Goal: Transaction & Acquisition: Purchase product/service

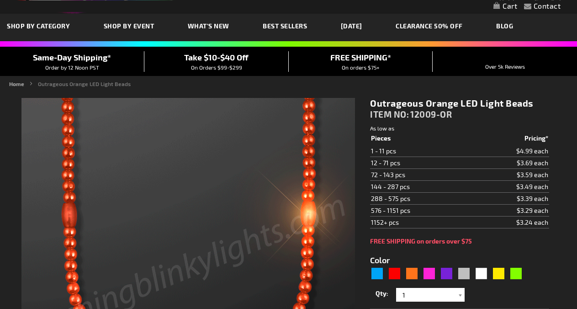
scroll to position [70, 0]
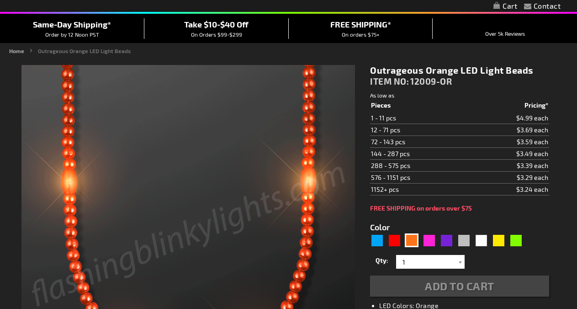
type input "5637"
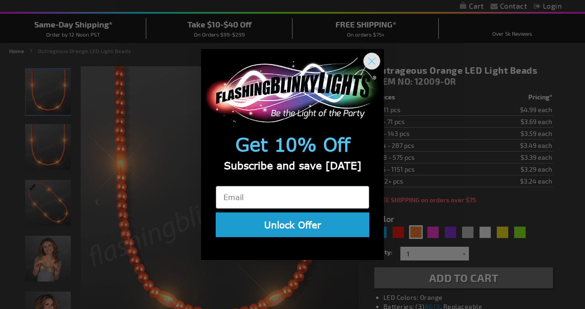
click at [375, 61] on circle "Close dialog" at bounding box center [371, 60] width 15 height 15
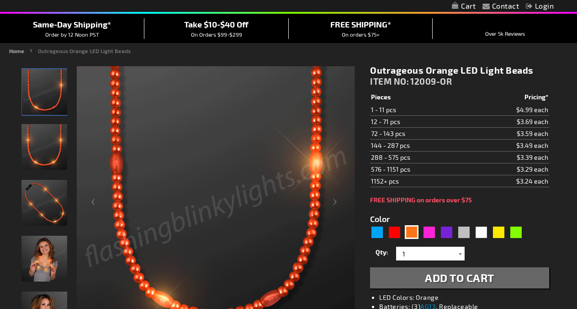
click at [461, 254] on div at bounding box center [460, 253] width 9 height 14
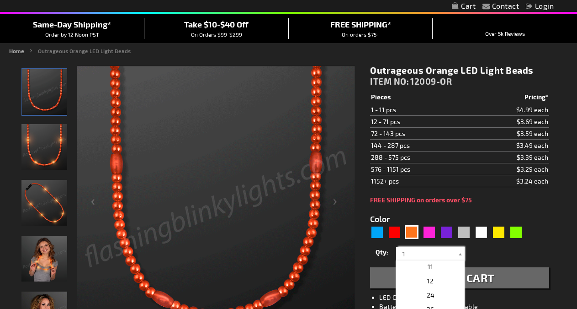
scroll to position [167, 0]
click at [427, 270] on span "24" at bounding box center [431, 270] width 8 height 8
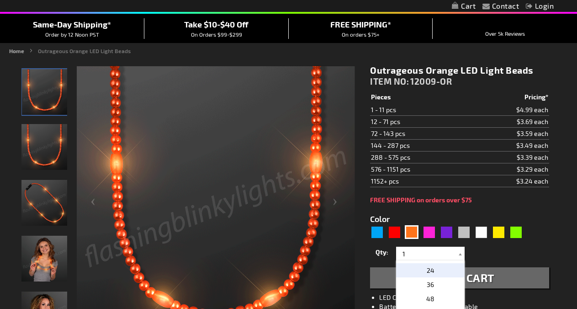
type input "24"
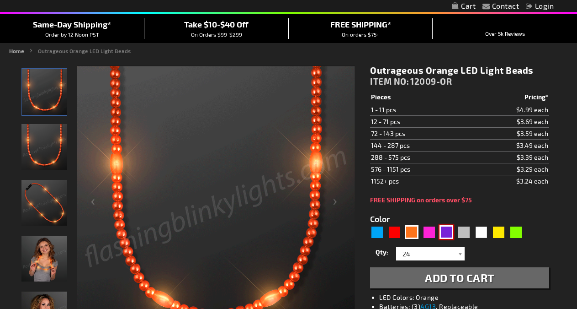
click at [446, 235] on div "Purple" at bounding box center [447, 232] width 14 height 14
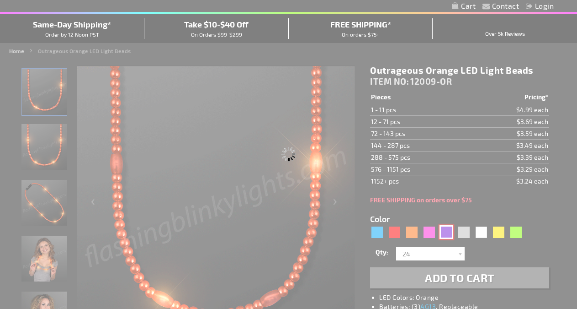
type input "5640"
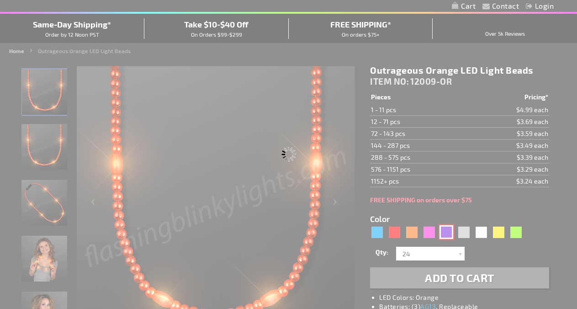
type input "12009-PR"
type input "Customize - Purple Party LED Bead Necklaces - ITEM NO: 12009-PR"
select select
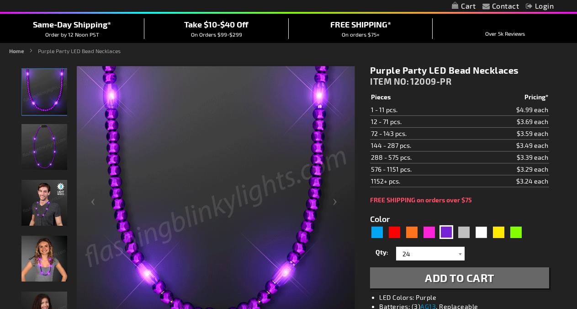
click at [470, 274] on span "Add to Cart" at bounding box center [459, 277] width 69 height 13
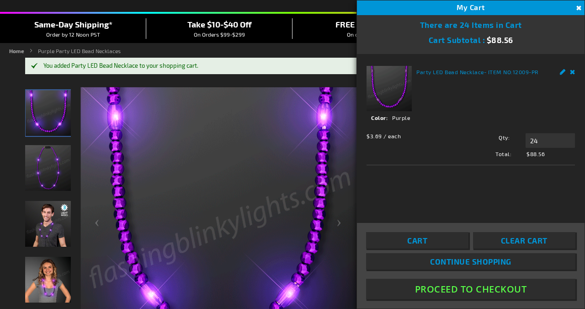
click at [453, 290] on button "Proceed To Checkout" at bounding box center [470, 288] width 209 height 21
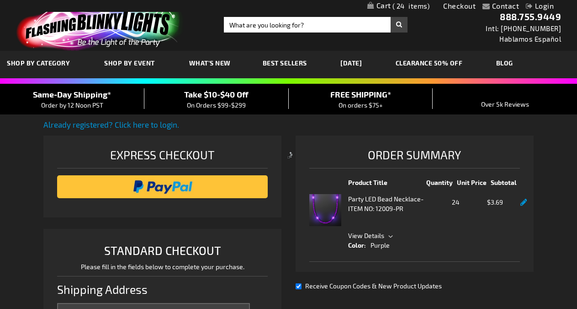
select select "US"
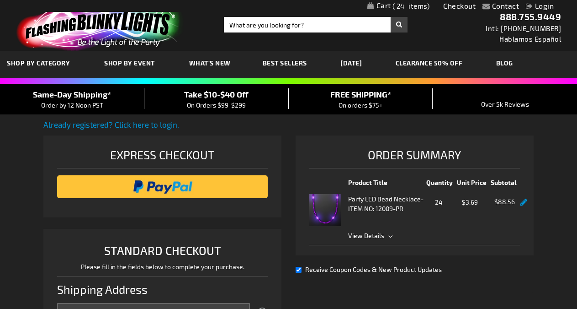
click at [390, 235] on span "View Details" at bounding box center [434, 235] width 172 height 10
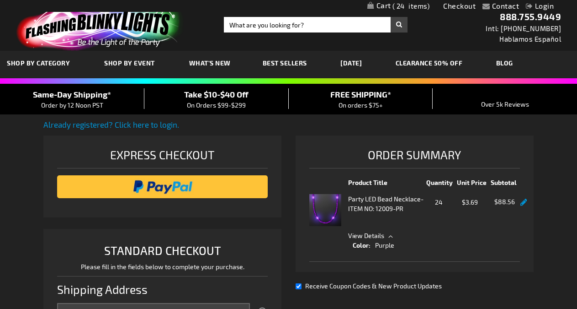
click at [390, 235] on span "View Details" at bounding box center [434, 235] width 172 height 10
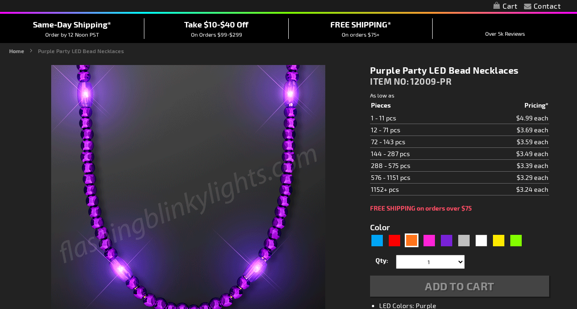
scroll to position [70, 0]
click at [415, 242] on div "Orange" at bounding box center [412, 240] width 14 height 14
click at [412, 242] on div "Orange" at bounding box center [412, 240] width 14 height 14
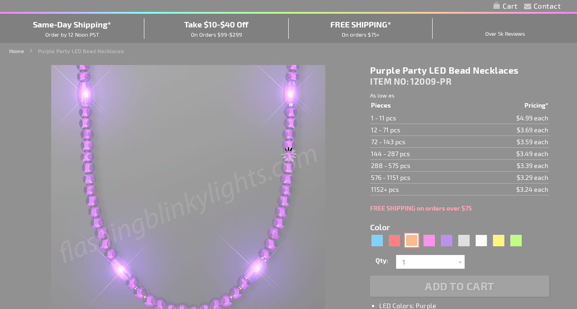
type input "5637"
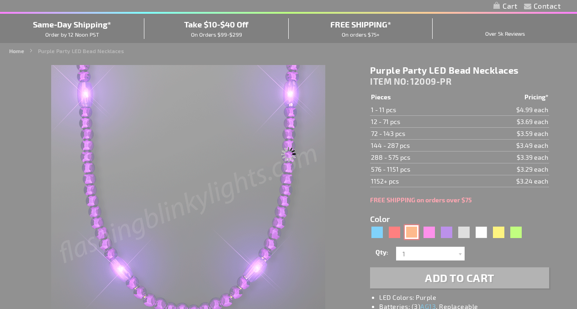
select select
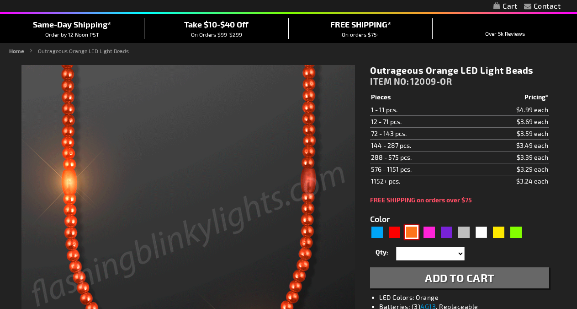
type input "12009-OR"
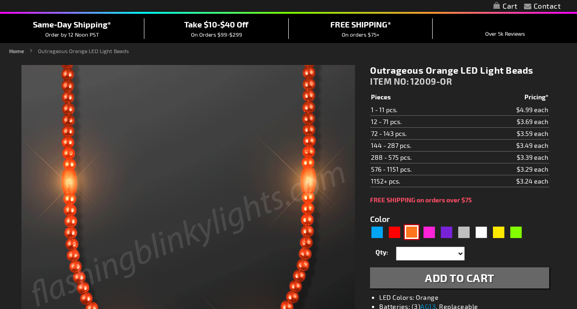
type input "Customize - Outrageous Orange LED Light Beads - ITEM NO: 12009-OR"
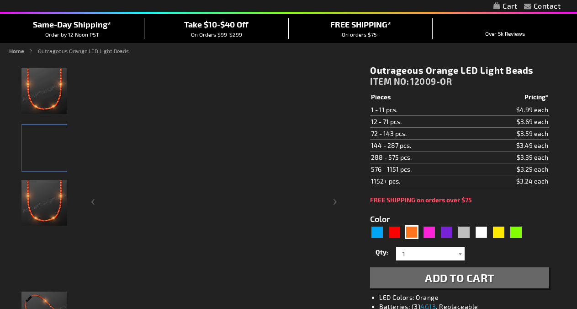
click at [459, 253] on div at bounding box center [460, 253] width 9 height 14
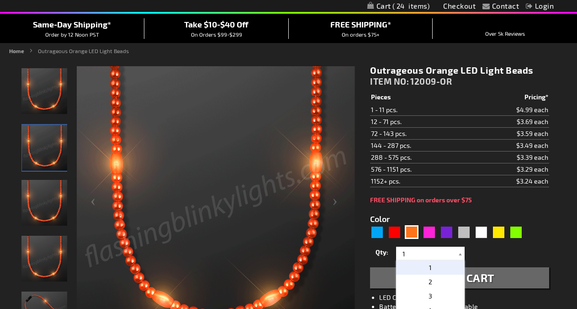
click at [459, 253] on div at bounding box center [460, 253] width 9 height 14
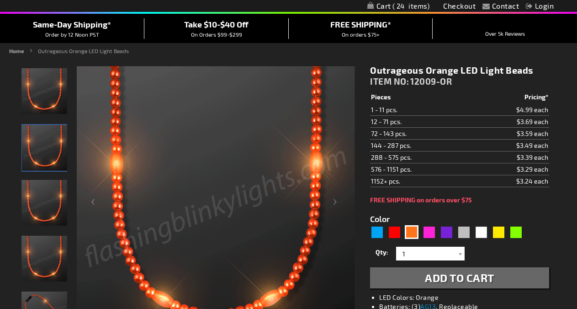
click at [459, 253] on div at bounding box center [460, 253] width 9 height 14
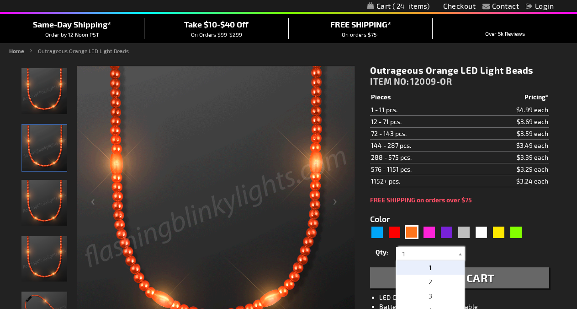
scroll to position [167, 0]
click at [495, 281] on button "Add to Cart" at bounding box center [459, 277] width 179 height 21
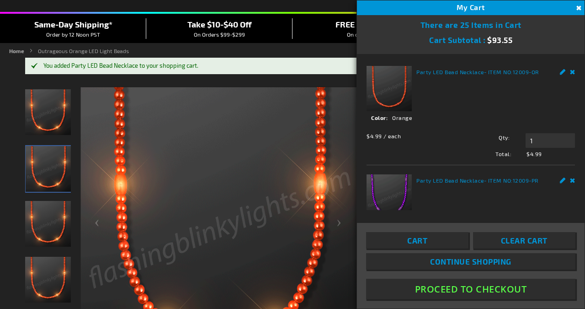
click at [475, 290] on button "Proceed To Checkout" at bounding box center [470, 288] width 209 height 21
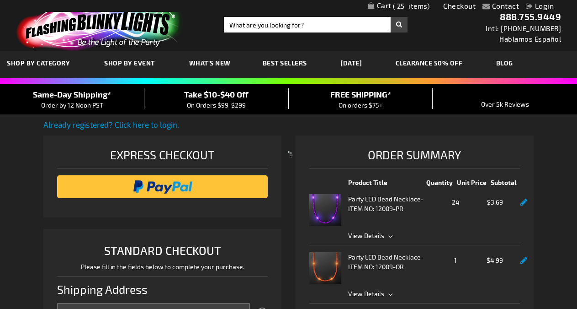
select select "US"
click at [435, 264] on span "1" at bounding box center [439, 259] width 29 height 11
click at [436, 264] on span "1" at bounding box center [439, 259] width 29 height 11
click at [388, 295] on span "View Details" at bounding box center [434, 293] width 172 height 10
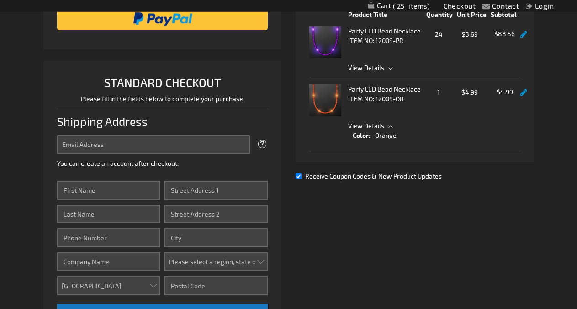
scroll to position [168, 0]
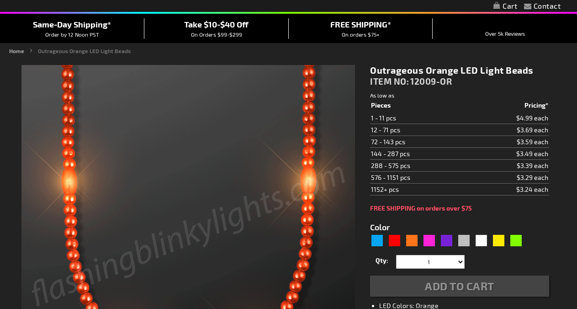
scroll to position [70, 0]
click at [460, 261] on select "1 2 3 4 5 6 7 8 9 10 11 12 24 36 48 60 72 84 96 108 120" at bounding box center [430, 262] width 69 height 14
click at [460, 261] on div at bounding box center [460, 262] width 9 height 14
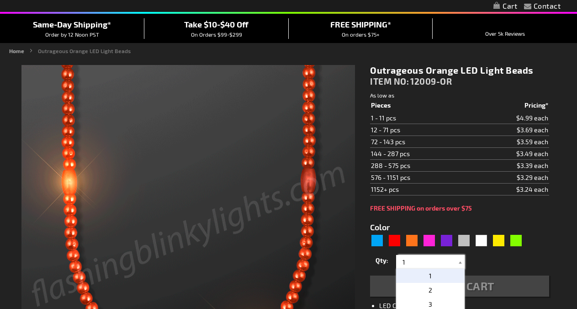
type input "5637"
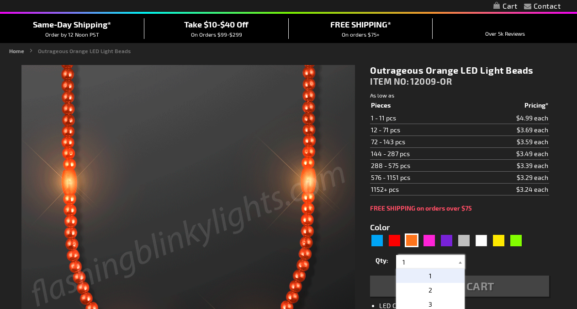
scroll to position [167, 0]
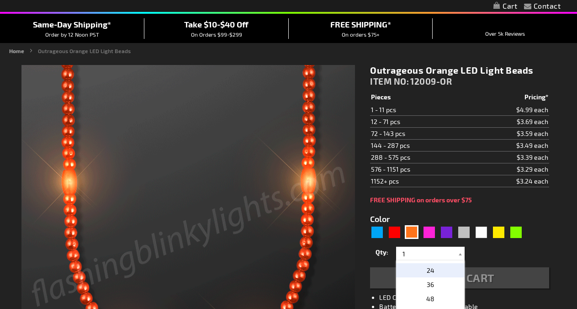
click at [427, 272] on span "24" at bounding box center [431, 270] width 8 height 8
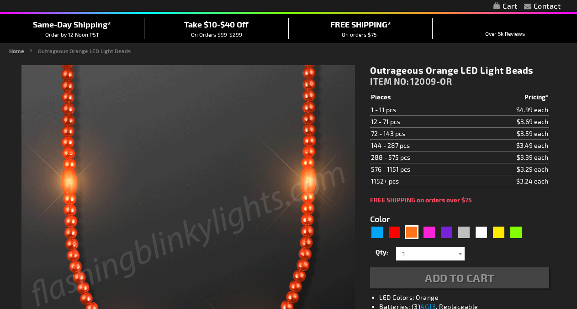
type input "24"
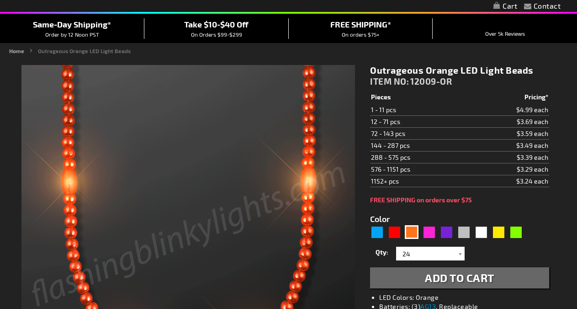
click at [436, 278] on span "Add to Cart" at bounding box center [459, 277] width 69 height 13
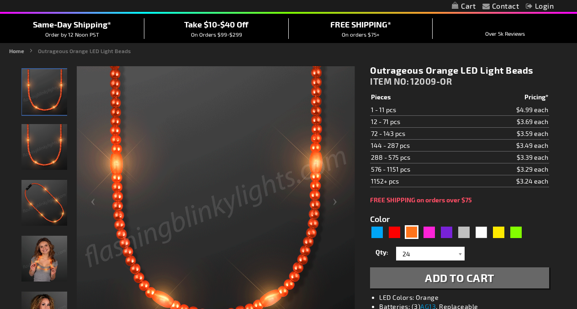
click at [487, 285] on button "Add to Cart" at bounding box center [459, 277] width 179 height 21
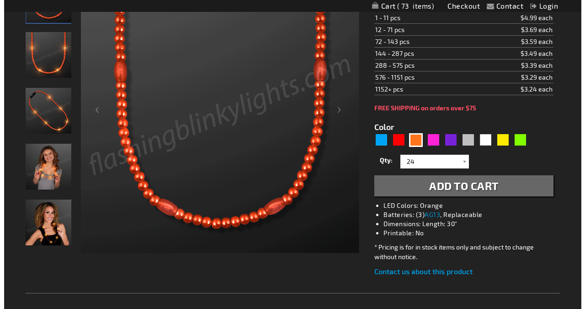
scroll to position [186, 0]
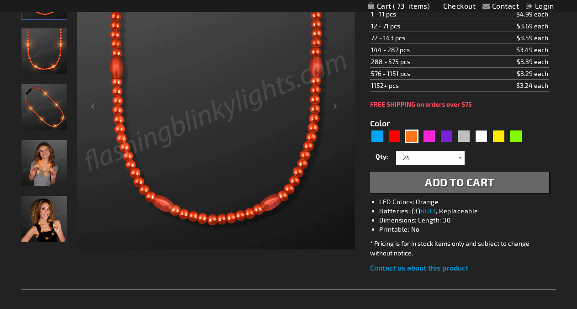
click at [473, 187] on span "Add to Cart" at bounding box center [459, 181] width 69 height 13
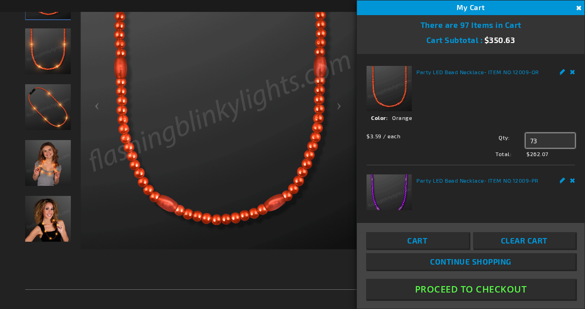
click at [533, 137] on input "73" at bounding box center [550, 140] width 49 height 15
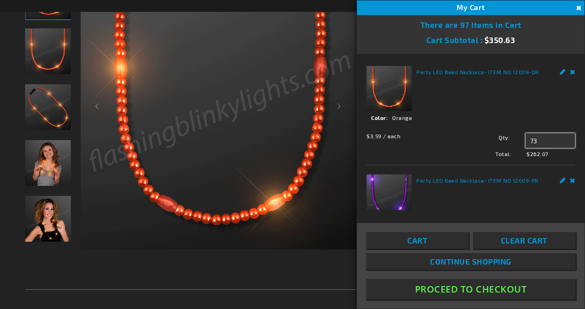
type input "7"
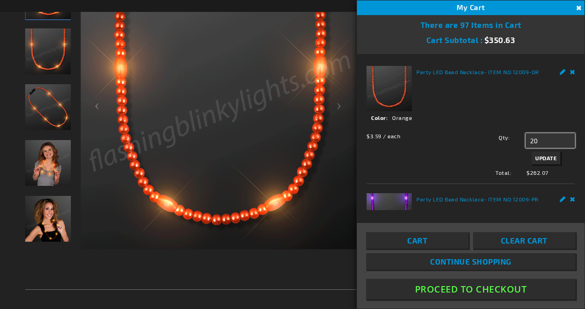
type input "20"
click at [560, 208] on div "Party LED Bead Necklace - ITEM NO: 12009-PR See Details Options Details Color P…" at bounding box center [471, 239] width 208 height 92
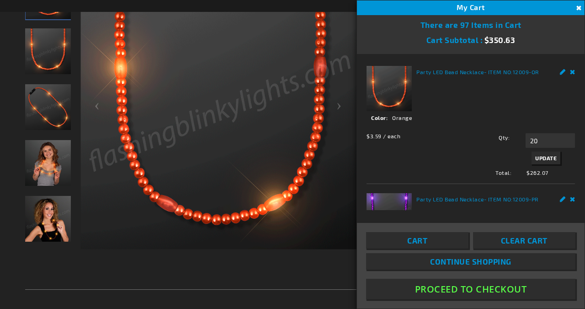
click at [543, 155] on span "Update" at bounding box center [545, 158] width 21 height 6
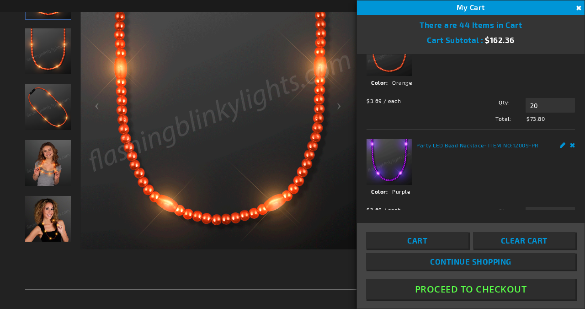
scroll to position [38, 0]
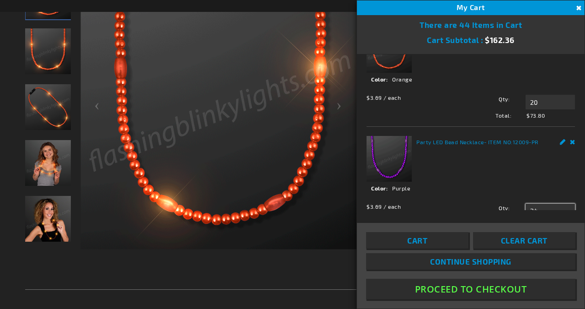
click at [536, 206] on input "24" at bounding box center [550, 210] width 49 height 15
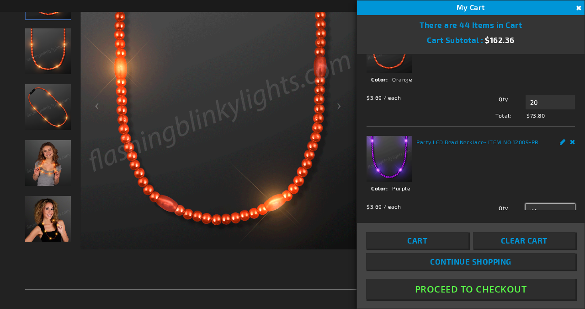
type input "2"
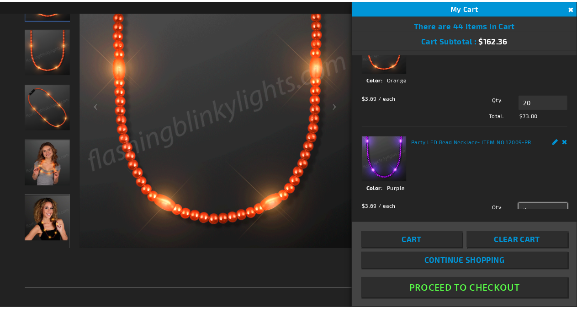
scroll to position [40, 0]
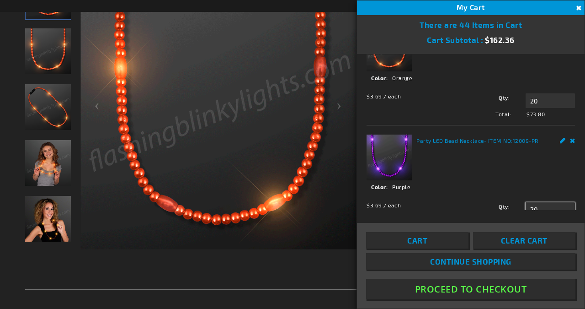
type input "20"
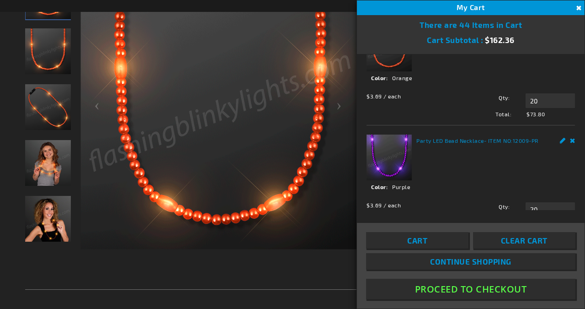
click at [496, 291] on button "Proceed To Checkout" at bounding box center [470, 288] width 209 height 21
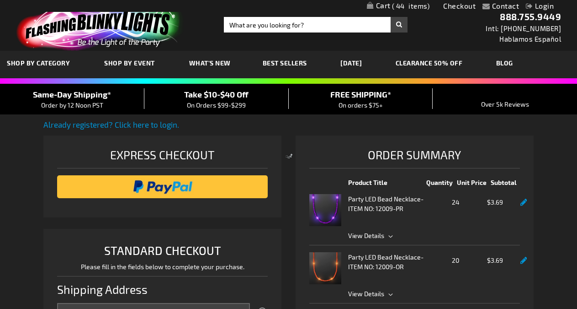
select select "US"
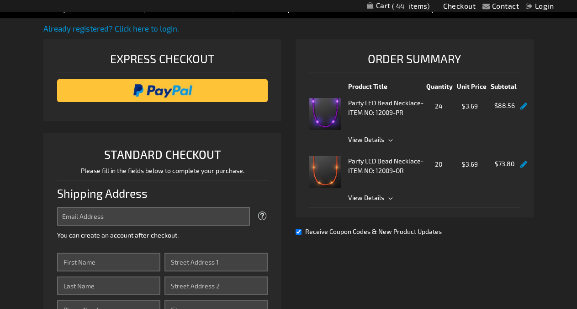
scroll to position [93, 0]
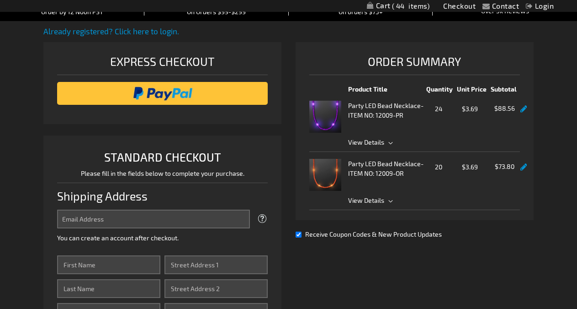
click at [451, 7] on link "Checkout" at bounding box center [459, 5] width 32 height 9
